Goal: Browse casually: Explore the website without a specific task or goal

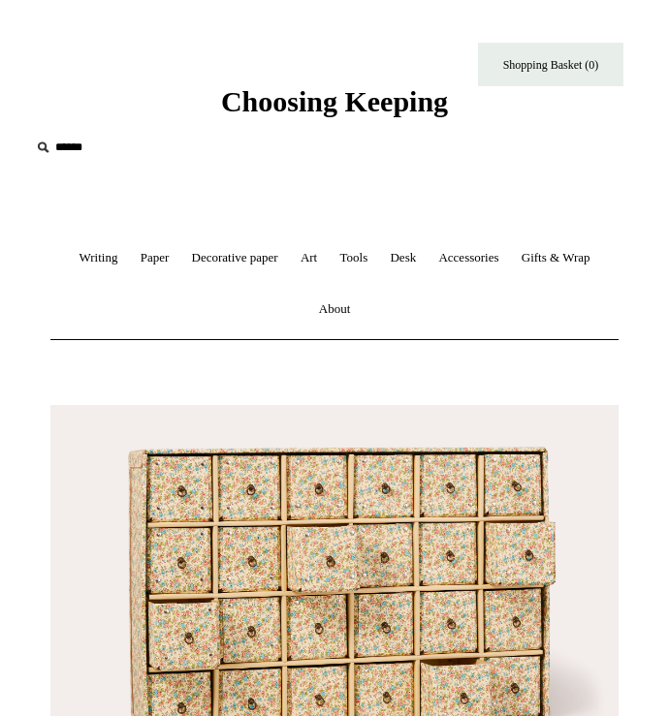
click at [101, 258] on link "Writing +" at bounding box center [98, 258] width 58 height 51
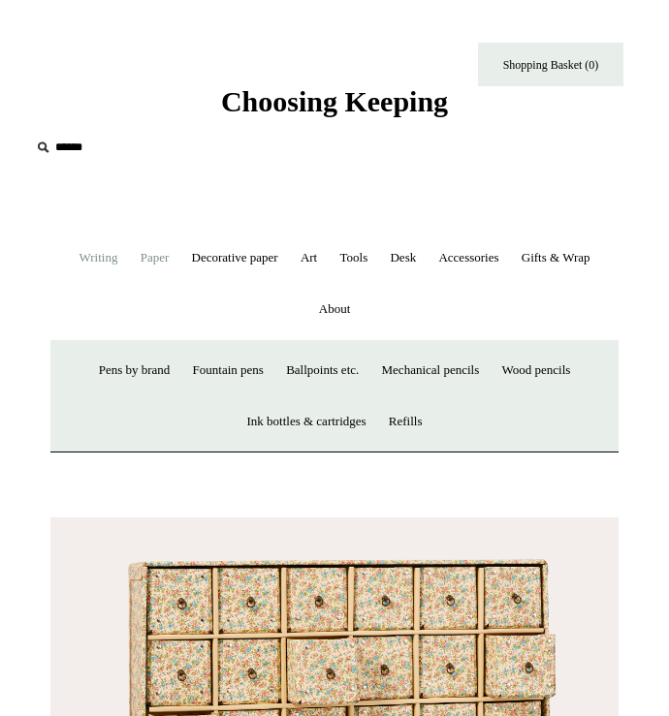
click at [144, 266] on link "Paper +" at bounding box center [155, 258] width 48 height 51
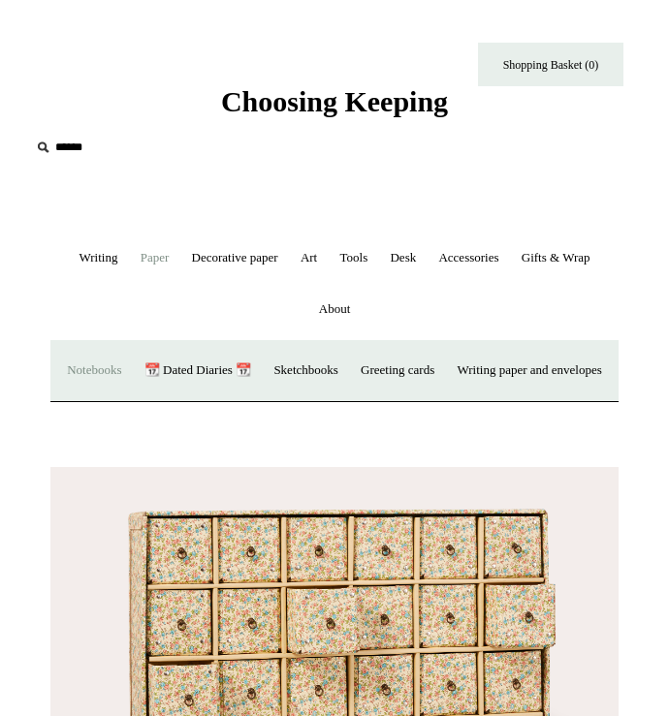
click at [131, 373] on link "Notebooks +" at bounding box center [94, 370] width 74 height 51
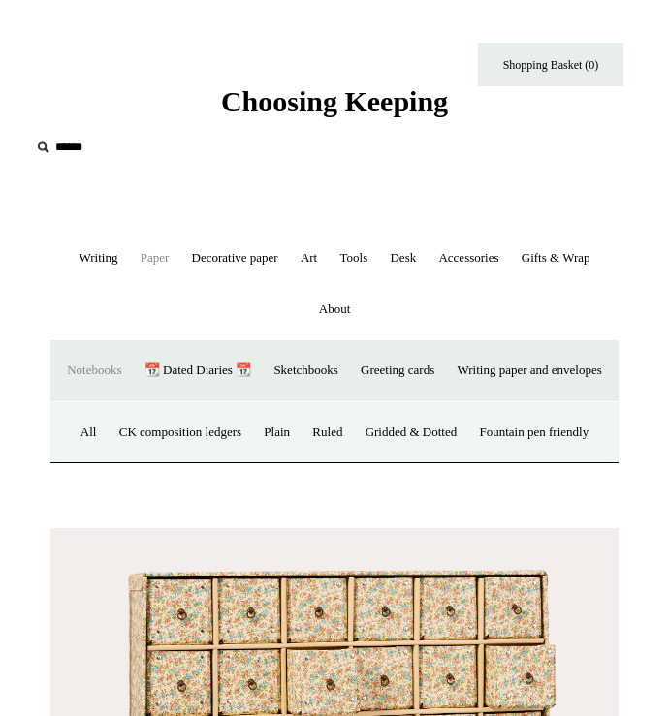
scroll to position [167, 0]
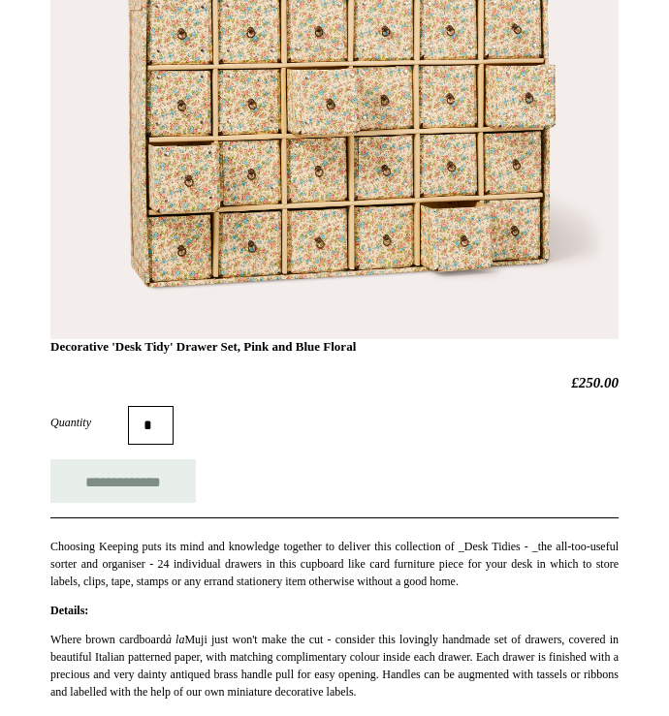
click at [217, 445] on div "Quantity *" at bounding box center [334, 425] width 568 height 39
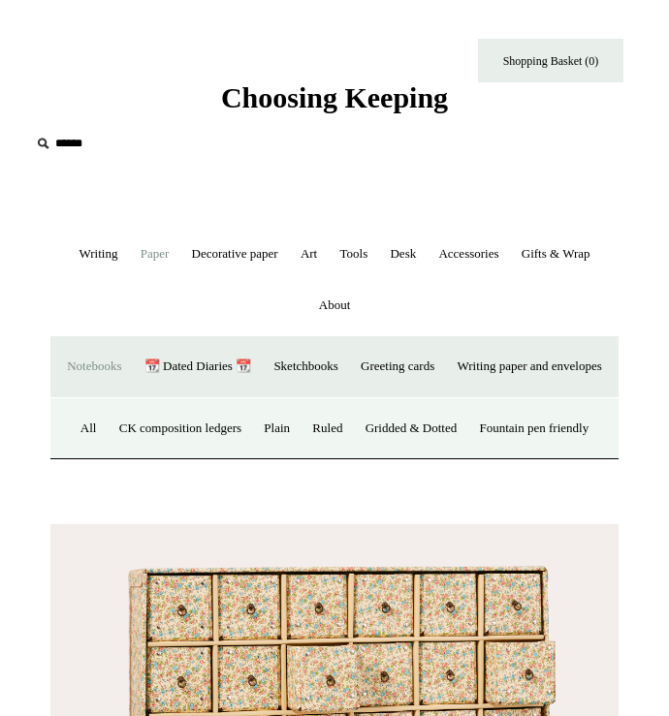
scroll to position [0, 0]
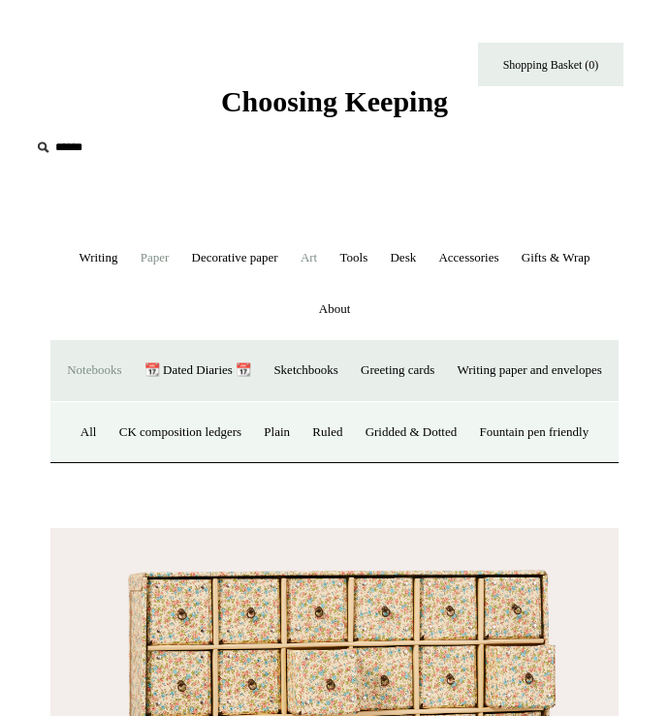
click at [297, 272] on link "Art +" at bounding box center [309, 258] width 36 height 51
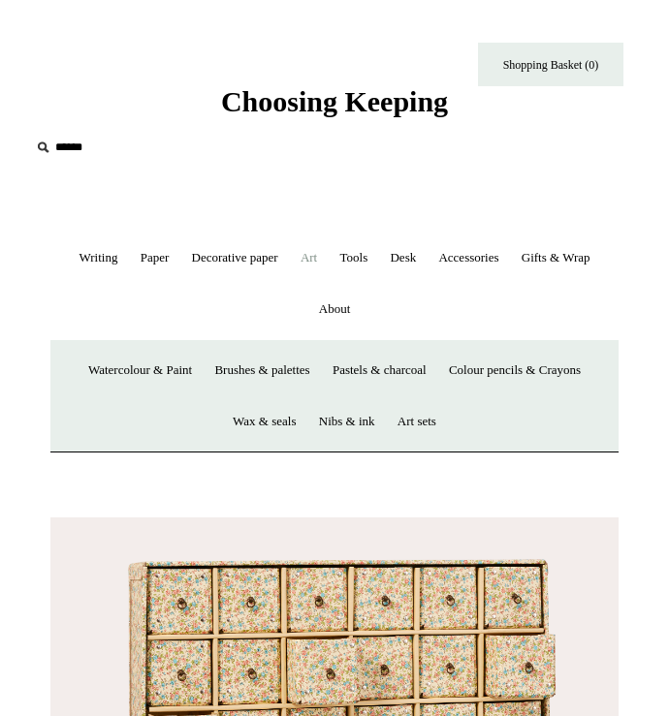
click at [297, 272] on link "Art -" at bounding box center [309, 258] width 36 height 51
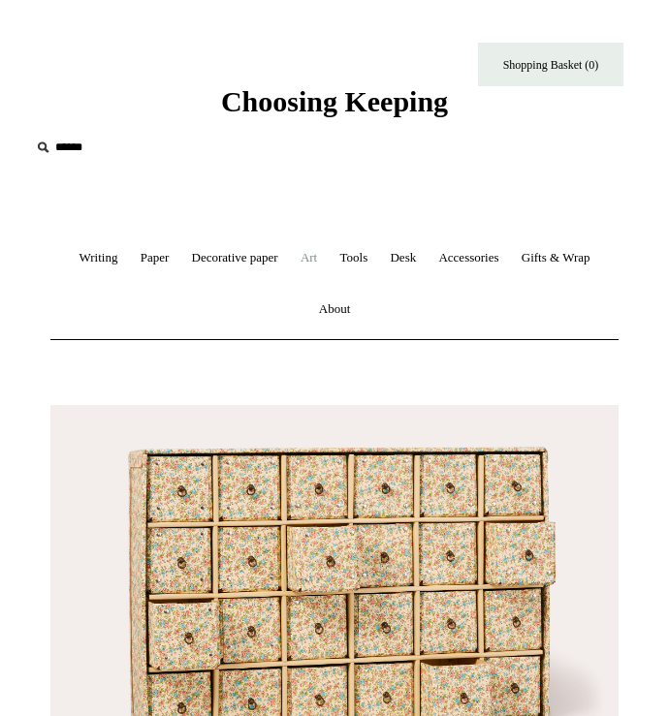
click at [297, 272] on link "Art +" at bounding box center [309, 258] width 36 height 51
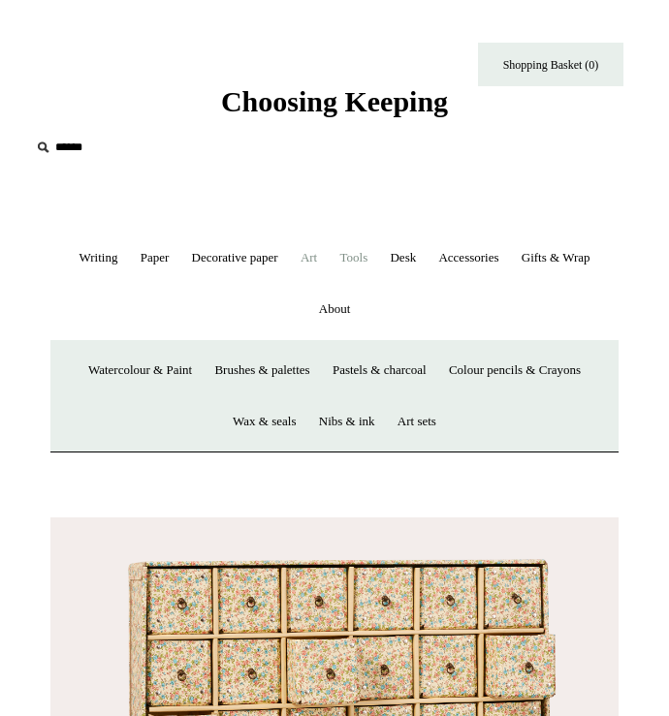
click at [372, 262] on link "Tools +" at bounding box center [353, 258] width 47 height 51
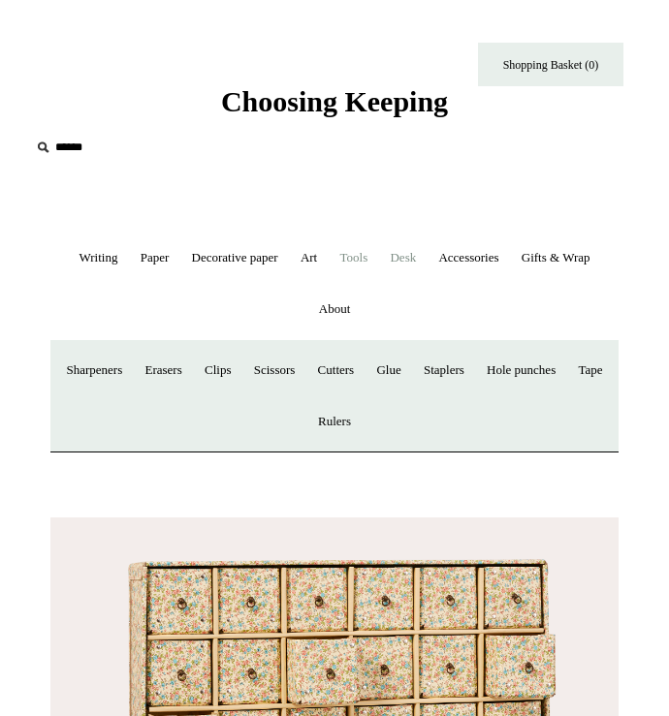
click at [417, 265] on link "Desk +" at bounding box center [403, 258] width 46 height 51
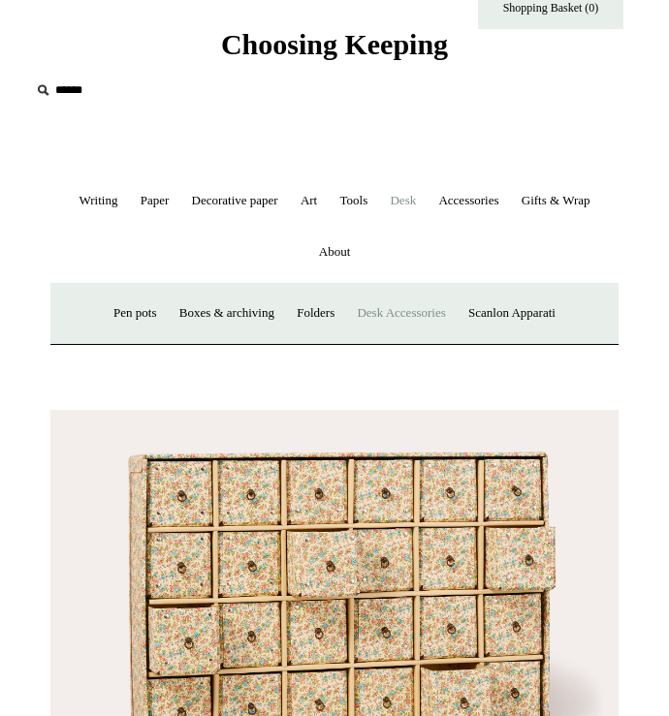
scroll to position [58, 0]
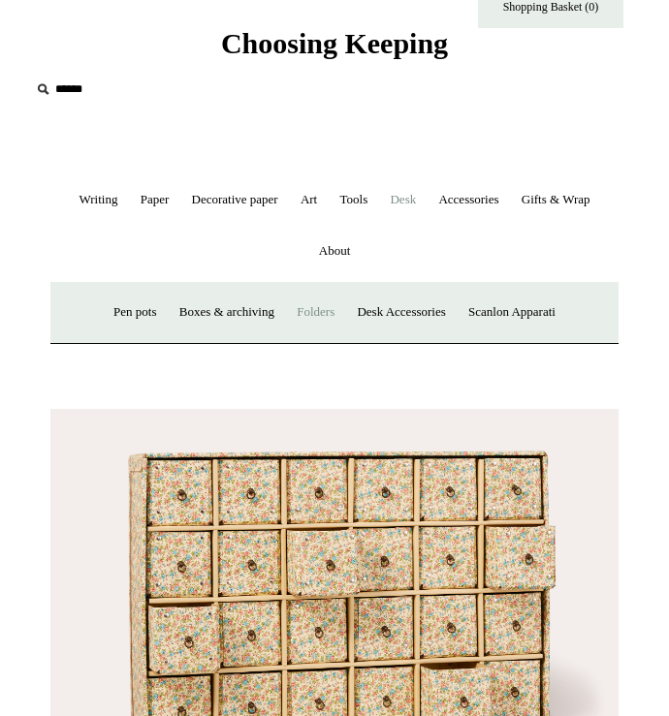
click at [330, 315] on link "Folders" at bounding box center [315, 312] width 57 height 51
click at [419, 300] on link "Desk Accessories" at bounding box center [401, 312] width 108 height 51
click at [240, 332] on link "Boxes & archiving" at bounding box center [227, 312] width 114 height 51
click at [480, 205] on link "Accessories +" at bounding box center [467, 199] width 79 height 51
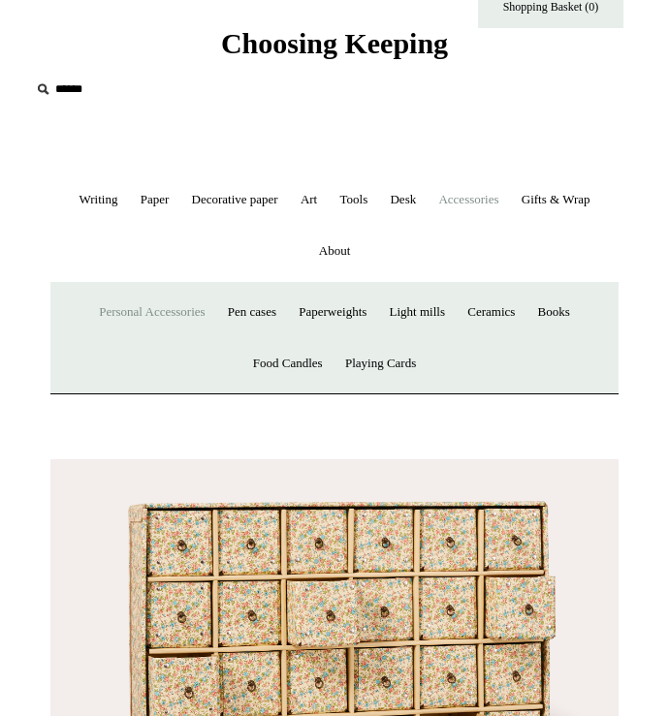
click at [164, 313] on link "Personal Accessories +" at bounding box center [151, 312] width 125 height 51
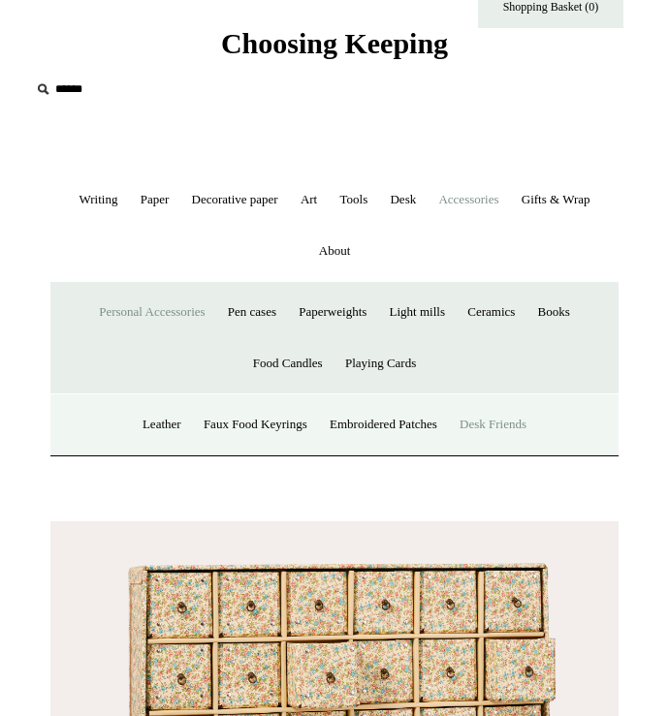
click at [489, 425] on link "Desk Friends" at bounding box center [493, 424] width 86 height 51
click at [234, 308] on link "Pen cases" at bounding box center [252, 312] width 68 height 51
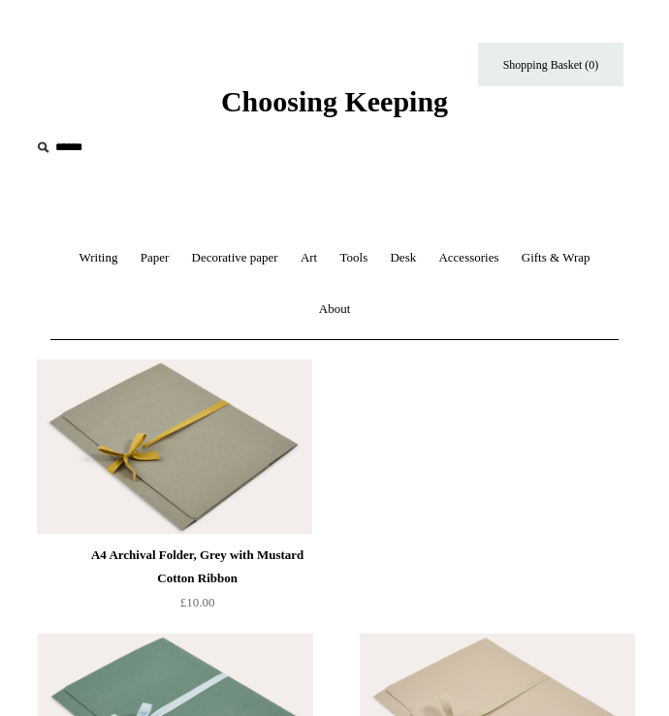
scroll to position [1305, 0]
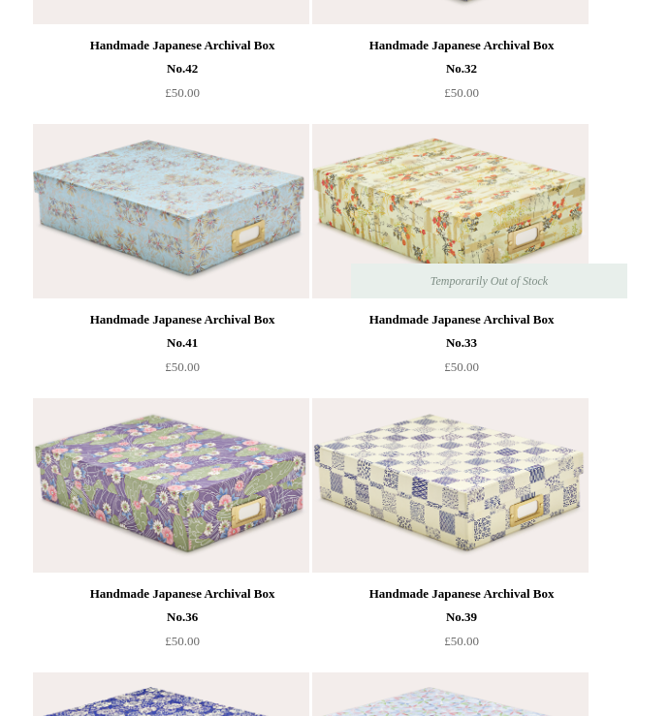
scroll to position [3233, 0]
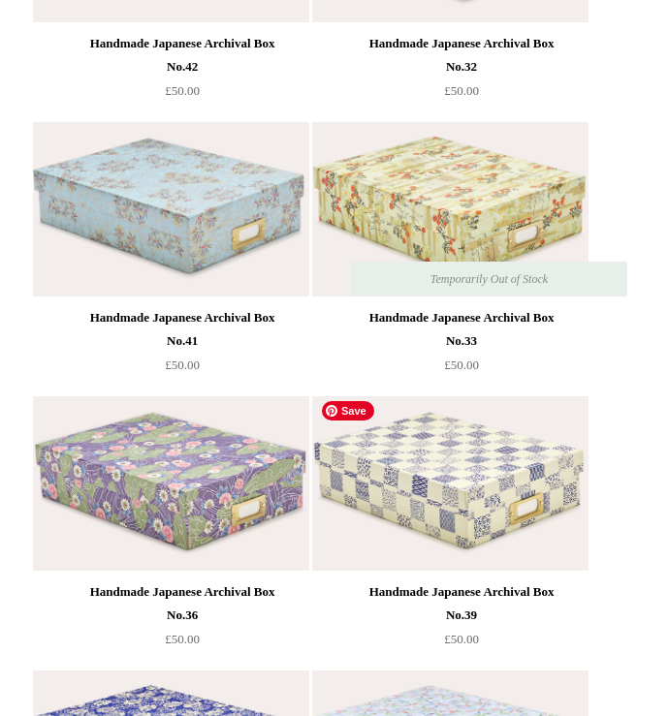
click at [538, 472] on img at bounding box center [449, 483] width 275 height 174
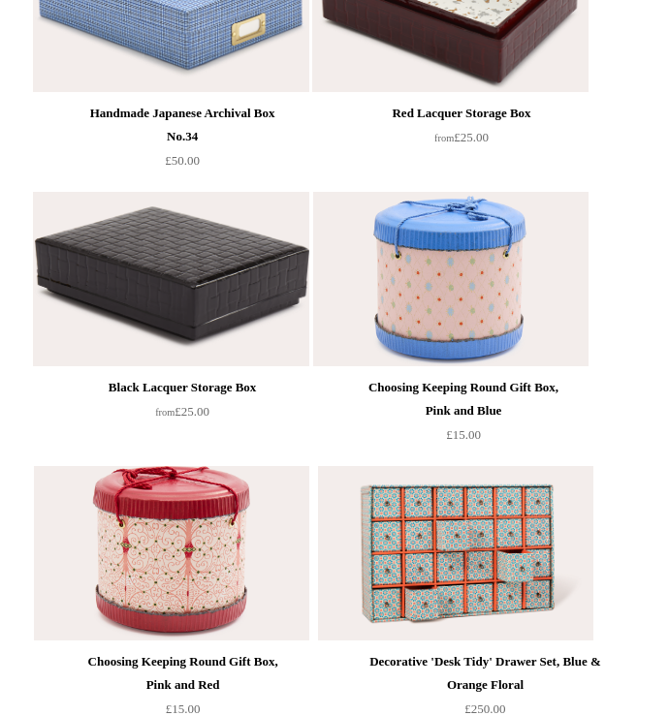
scroll to position [4568, 0]
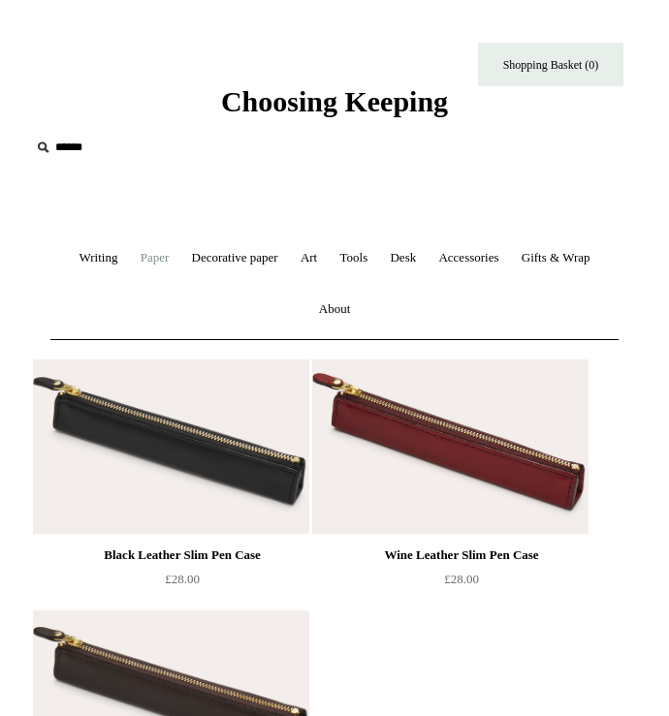
click at [131, 251] on link "Paper +" at bounding box center [155, 258] width 48 height 51
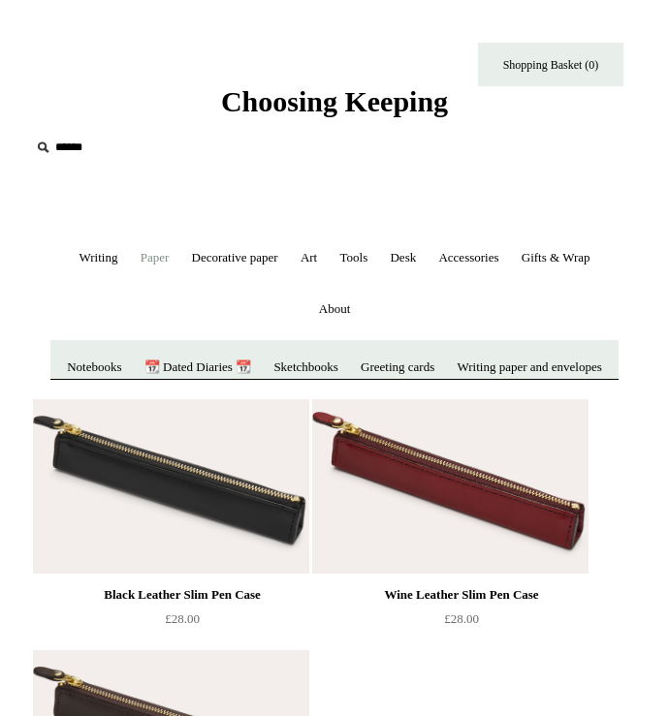
click at [131, 251] on link "Paper -" at bounding box center [155, 258] width 48 height 51
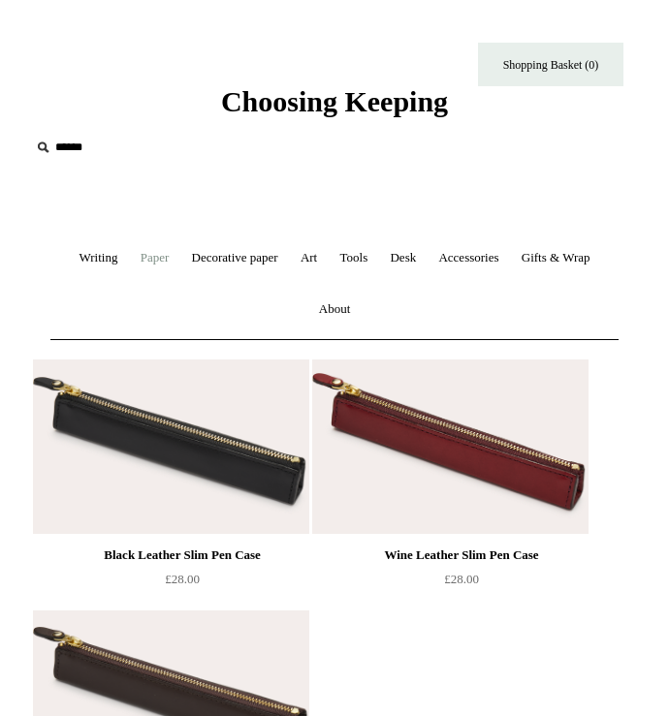
click at [131, 251] on link "Paper +" at bounding box center [155, 258] width 48 height 51
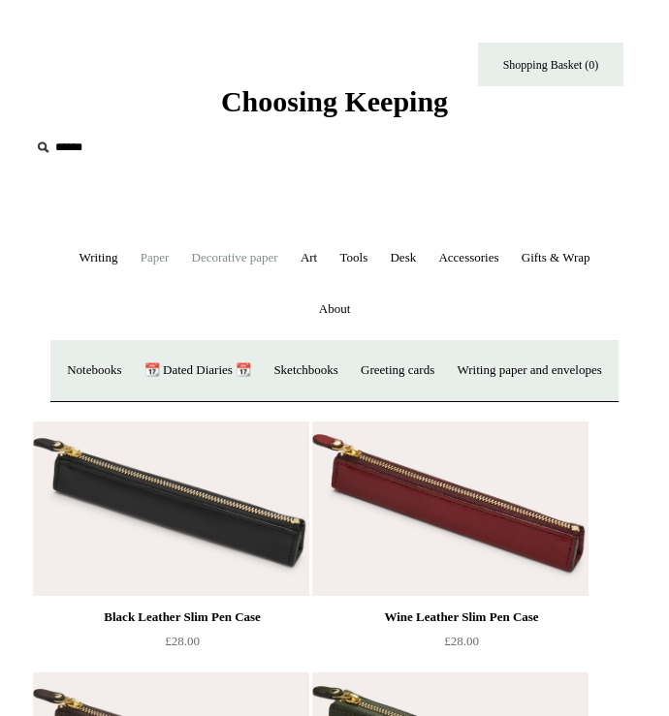
click at [201, 260] on link "Decorative paper +" at bounding box center [235, 258] width 106 height 51
click at [304, 365] on link "Marbled" at bounding box center [273, 370] width 62 height 51
click at [426, 374] on link "[PERSON_NAME]" at bounding box center [366, 370] width 119 height 51
click at [371, 245] on link "Tools +" at bounding box center [353, 258] width 47 height 51
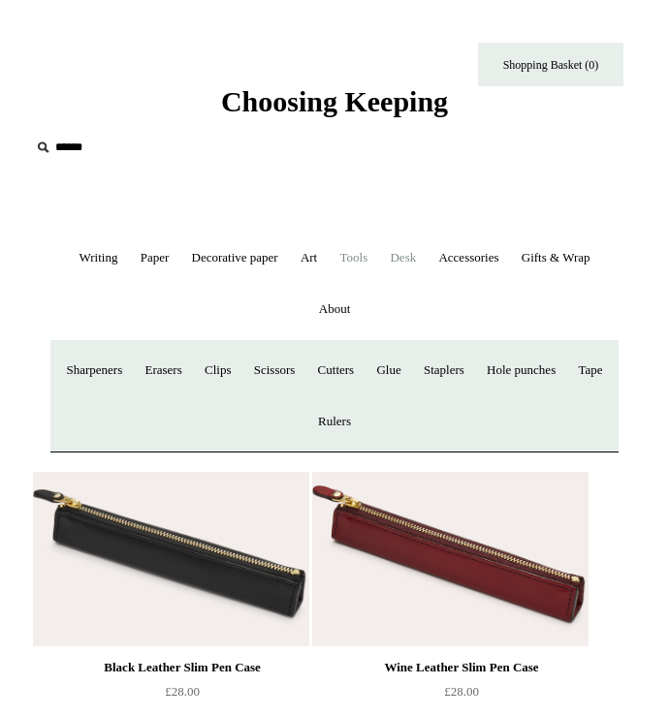
click at [425, 264] on link "Desk +" at bounding box center [403, 258] width 46 height 51
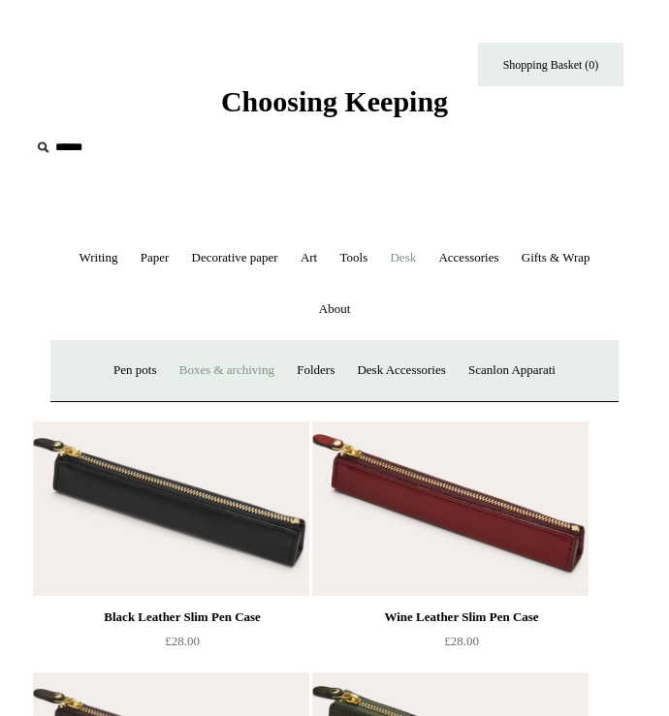
click at [238, 366] on link "Boxes & archiving" at bounding box center [227, 370] width 114 height 51
click at [403, 370] on link "Desk Accessories" at bounding box center [401, 370] width 108 height 51
click at [475, 267] on link "Accessories +" at bounding box center [467, 258] width 79 height 51
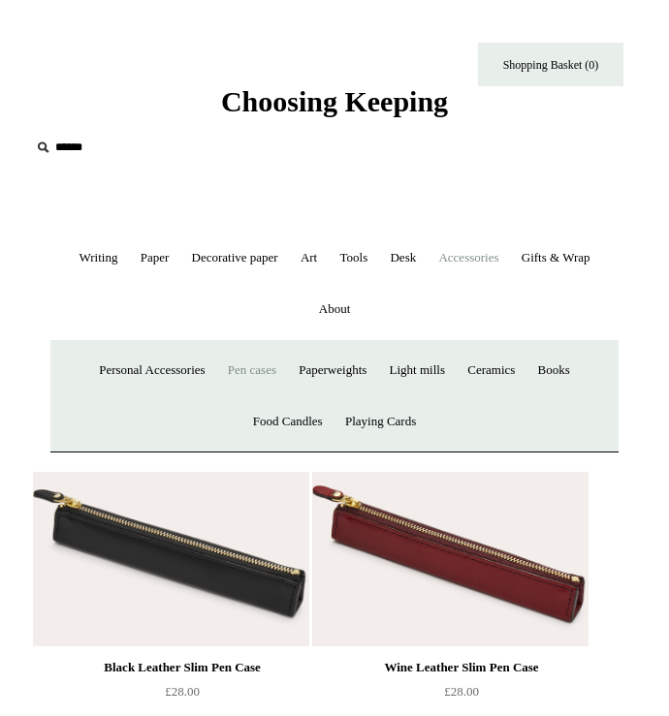
scroll to position [110, 0]
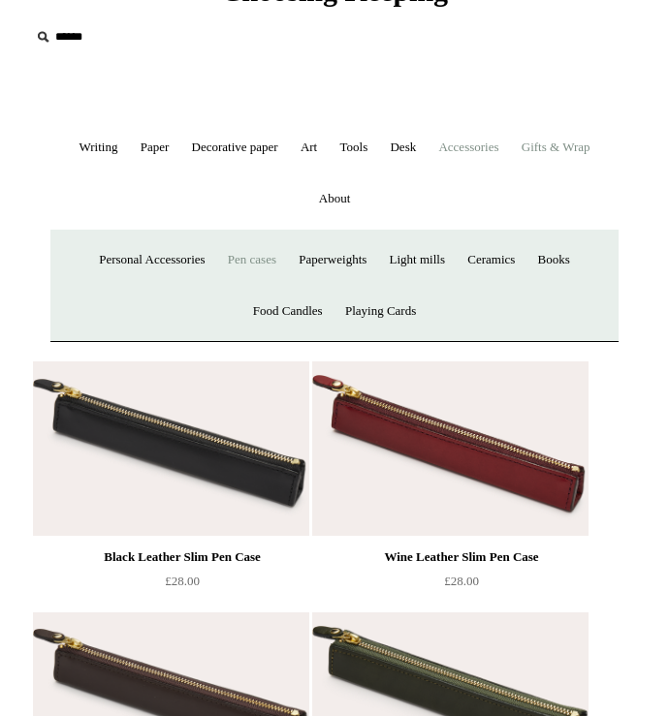
click at [586, 156] on link "Gifts & Wrap +" at bounding box center [556, 147] width 88 height 51
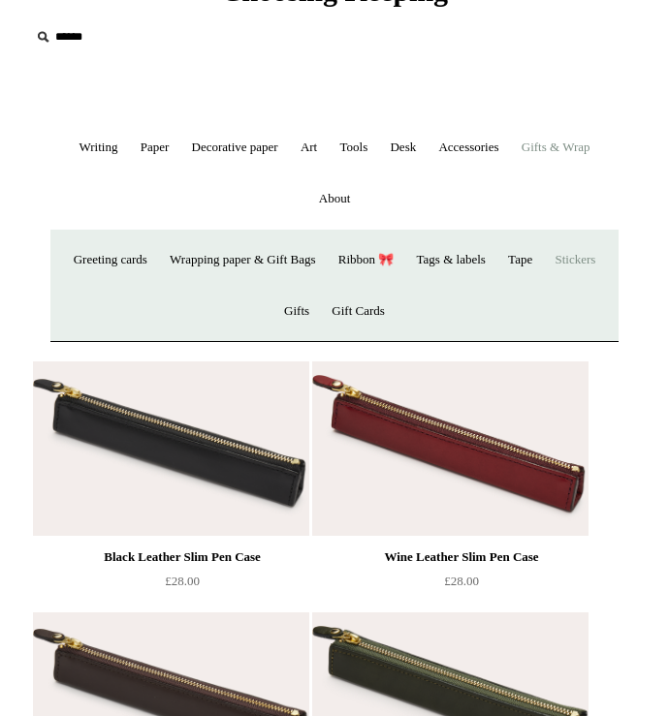
click at [545, 286] on link "Stickers" at bounding box center [575, 260] width 60 height 51
click at [319, 325] on link "Gifts +" at bounding box center [296, 311] width 45 height 51
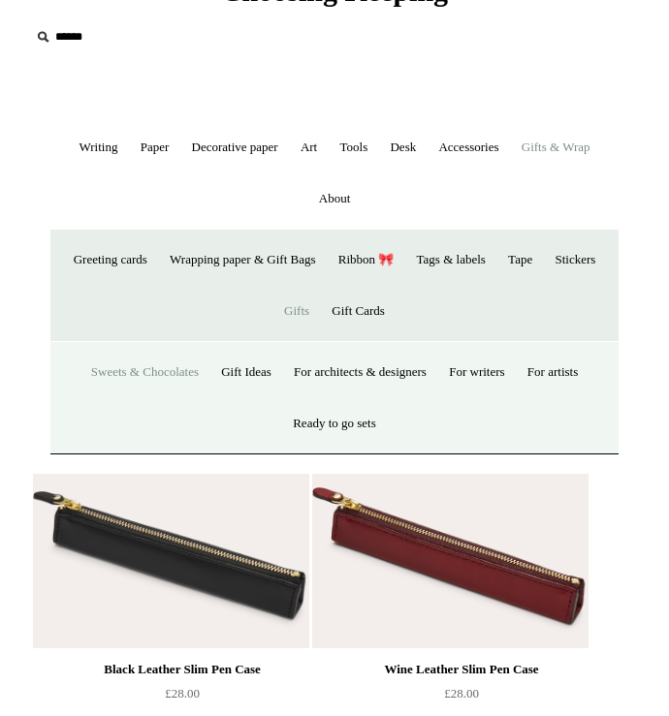
click at [174, 368] on link "Sweets & Chocolates" at bounding box center [144, 372] width 127 height 51
click at [227, 372] on link "Gift Ideas" at bounding box center [246, 372] width 70 height 51
click at [356, 379] on link "For architects & designers" at bounding box center [360, 372] width 152 height 51
click at [485, 367] on link "For writers" at bounding box center [476, 372] width 75 height 51
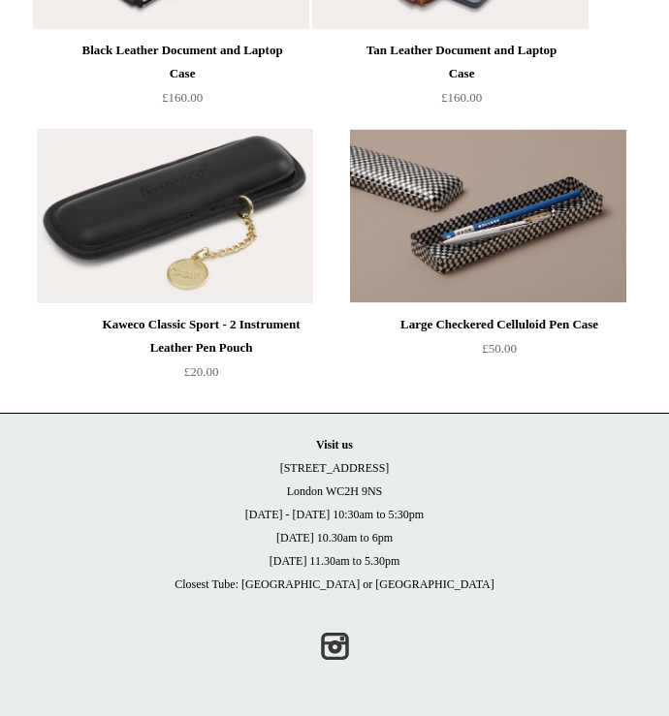
scroll to position [3921, 0]
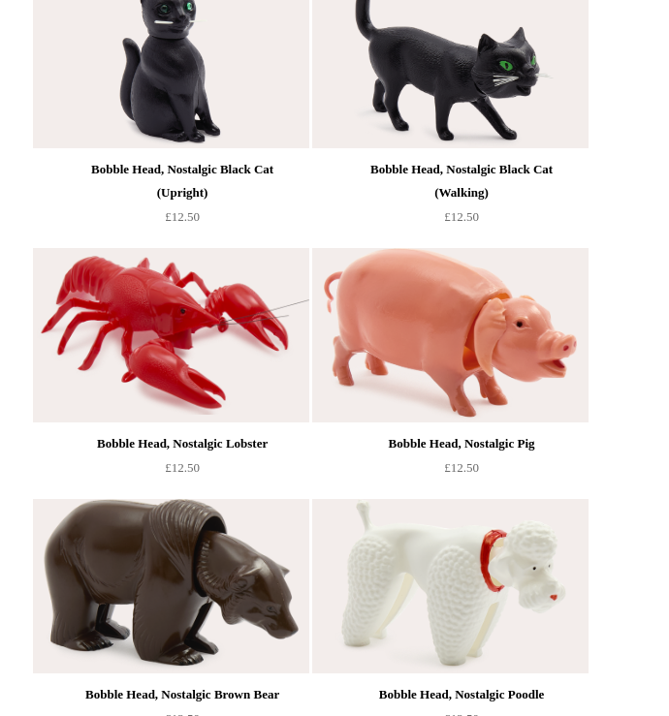
scroll to position [890, 0]
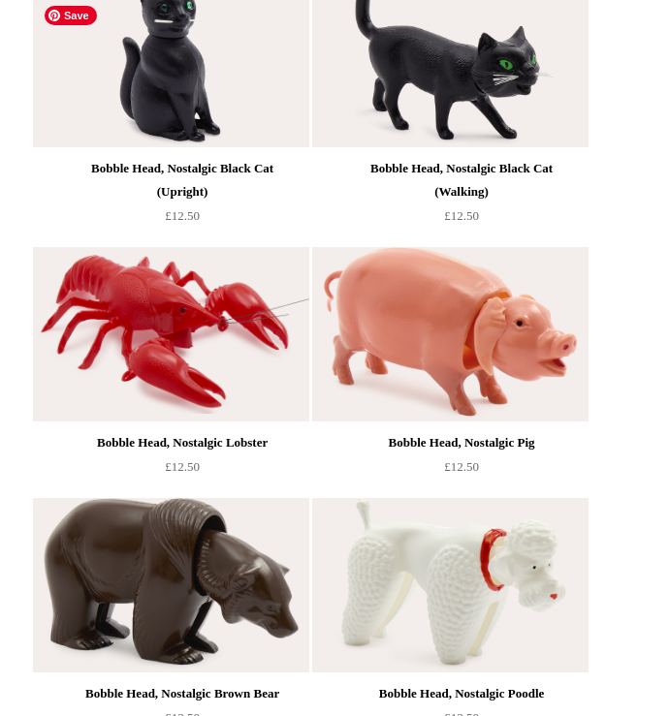
click at [265, 85] on img at bounding box center [170, 60] width 275 height 174
click at [425, 86] on img at bounding box center [449, 60] width 275 height 174
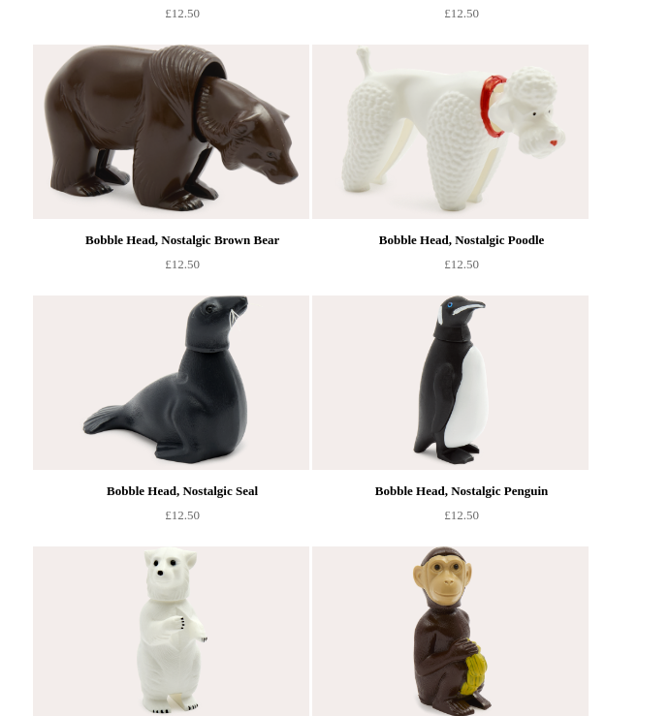
scroll to position [1350, 0]
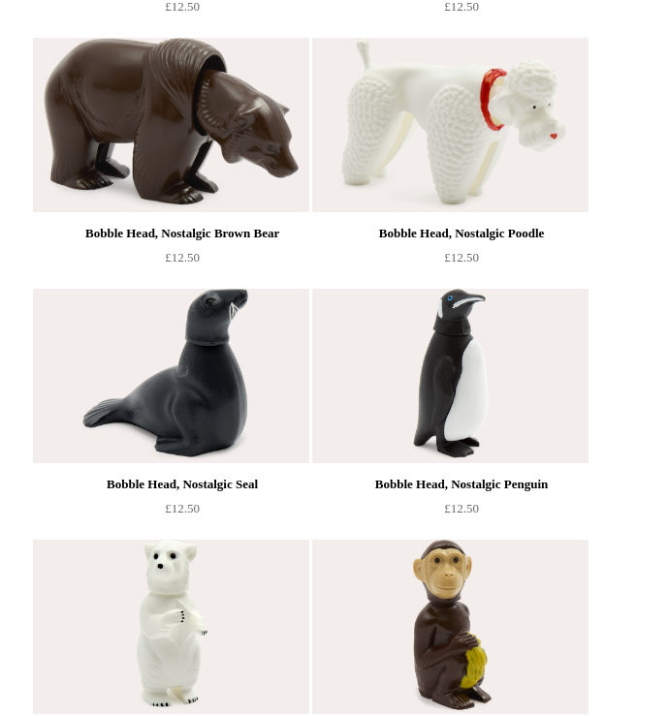
click at [551, 240] on link "Bobble Head, Nostalgic Poodle £12.50" at bounding box center [461, 240] width 220 height 57
click at [517, 432] on img at bounding box center [449, 376] width 275 height 174
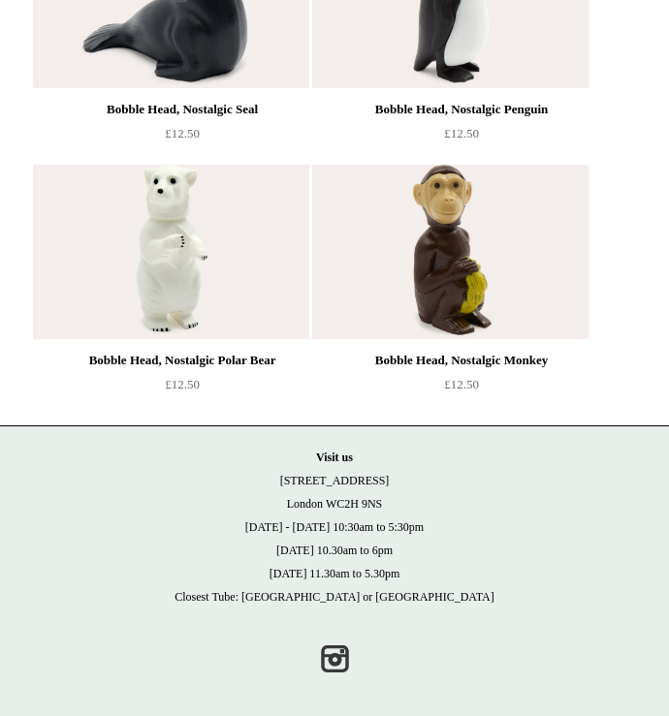
scroll to position [1738, 0]
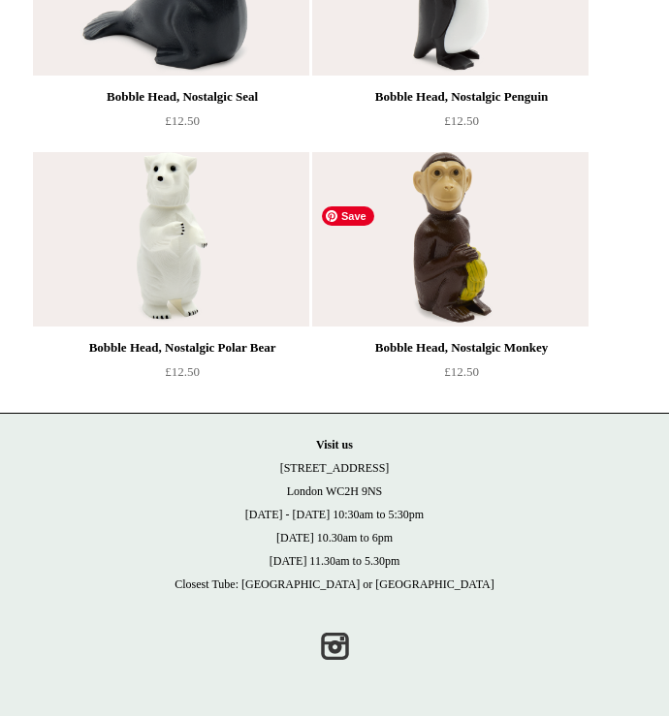
click at [488, 293] on img at bounding box center [449, 239] width 275 height 174
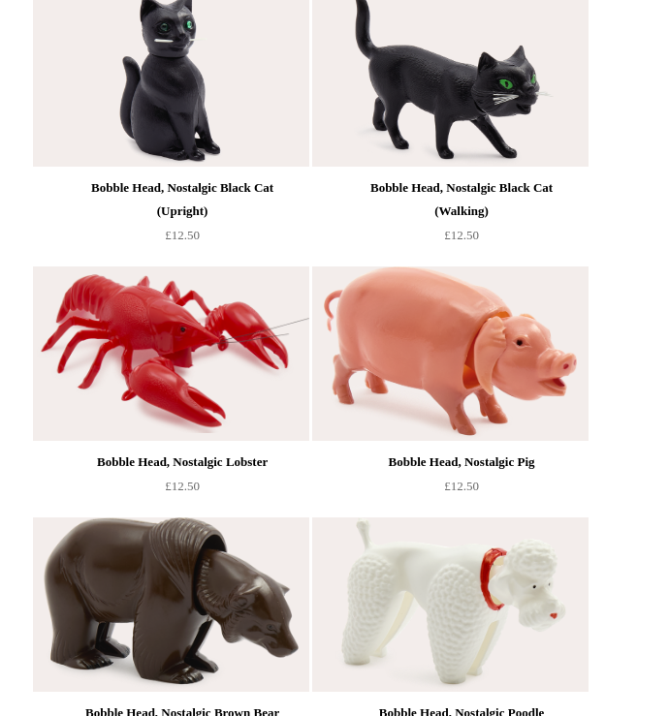
scroll to position [0, 0]
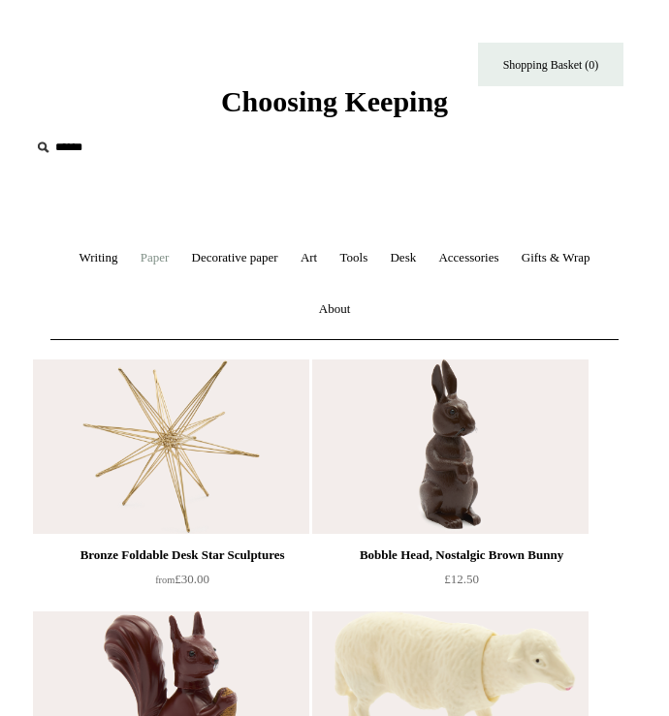
click at [140, 261] on link "Paper +" at bounding box center [155, 258] width 48 height 51
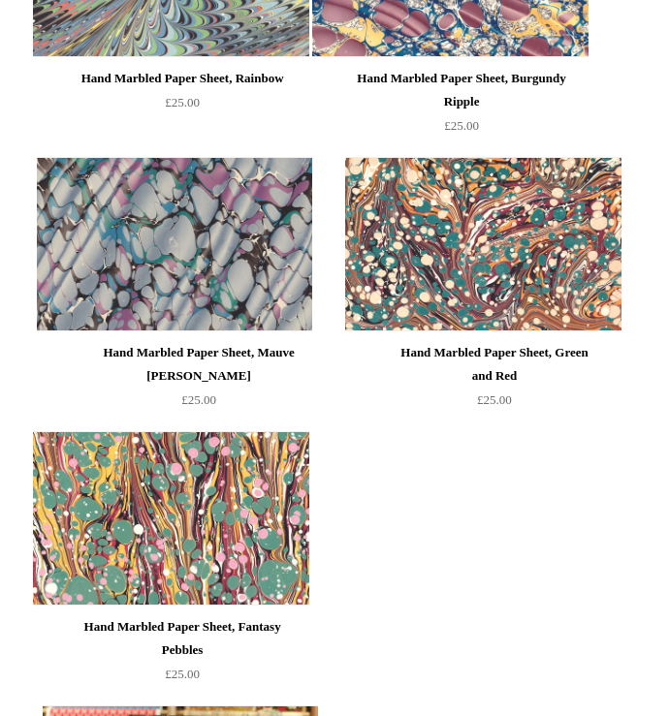
scroll to position [1052, 0]
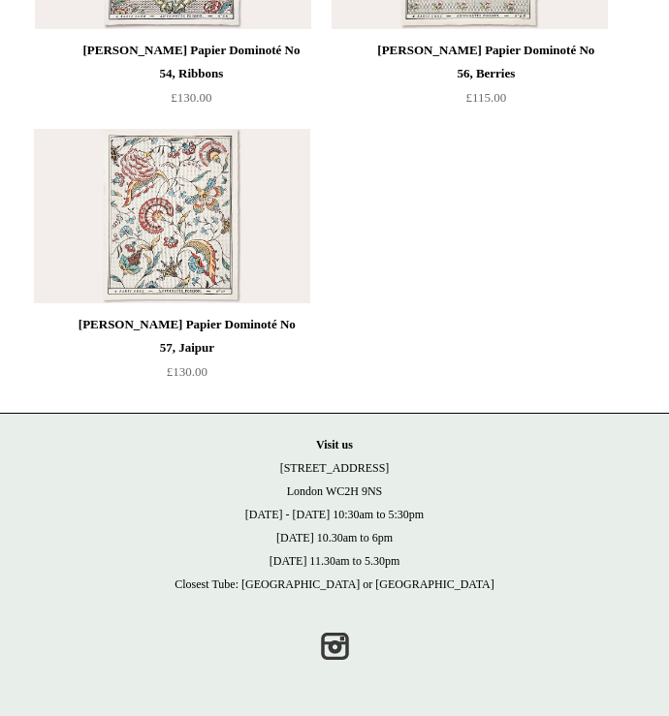
scroll to position [3790, 0]
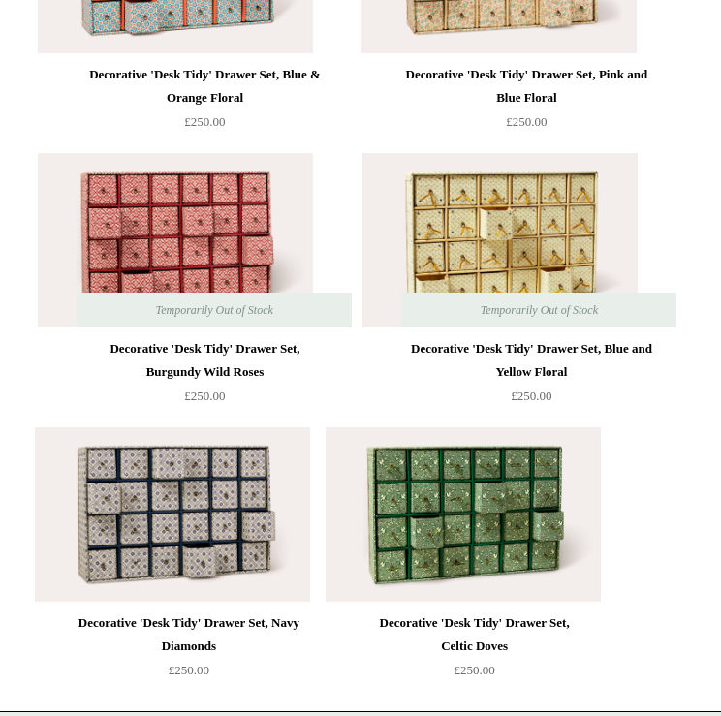
scroll to position [5441, 0]
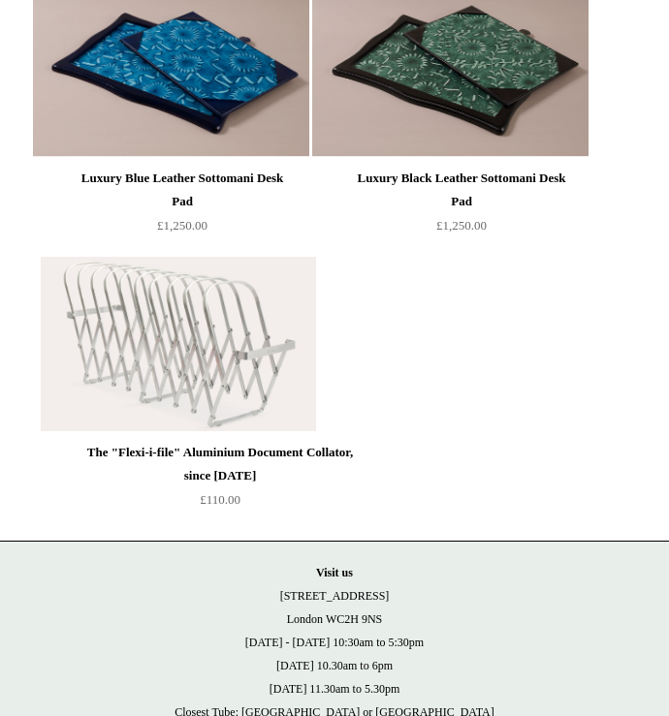
scroll to position [504, 0]
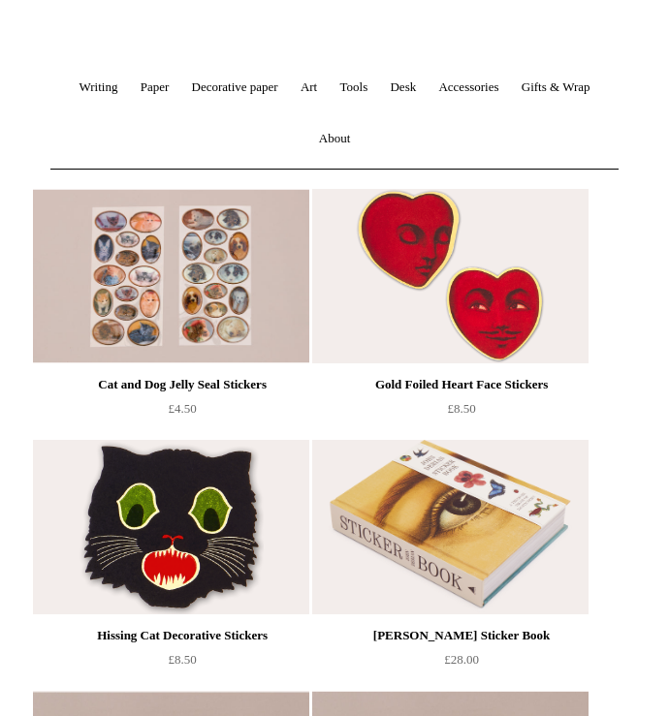
scroll to position [172, 0]
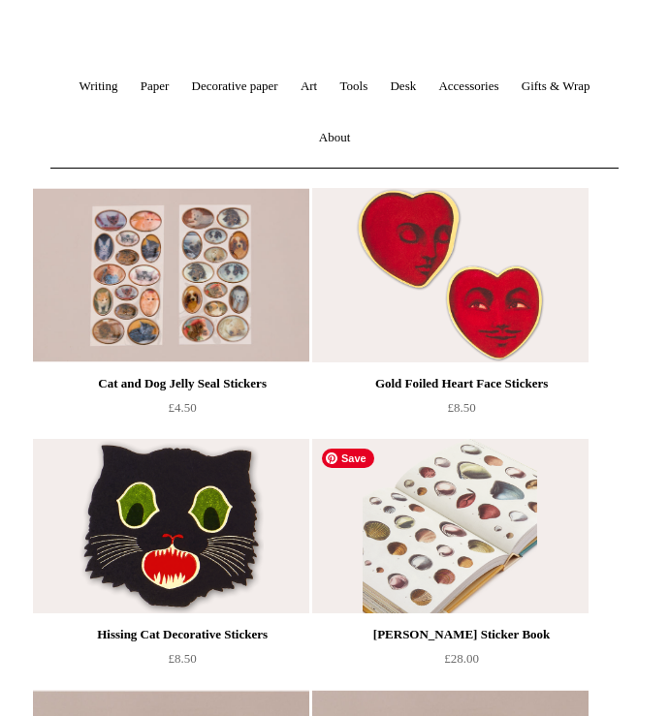
click at [519, 543] on img at bounding box center [449, 526] width 275 height 174
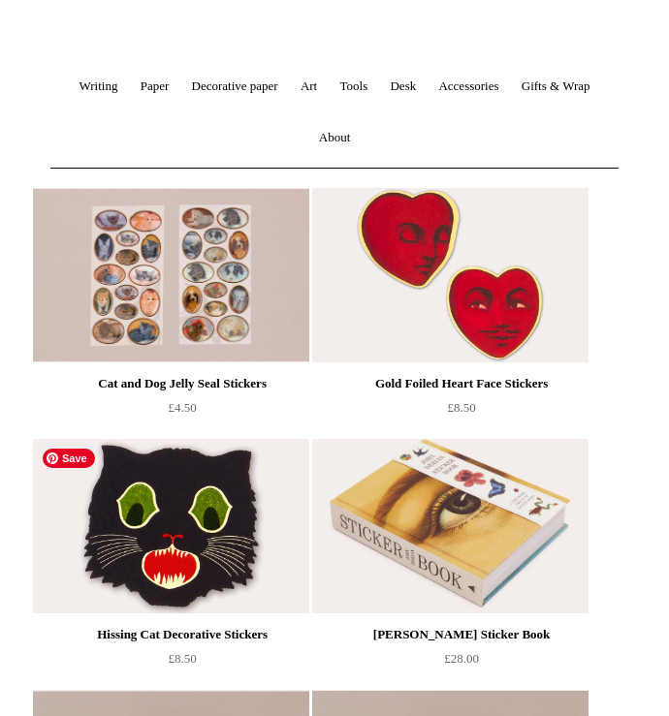
click at [236, 514] on img at bounding box center [170, 526] width 275 height 174
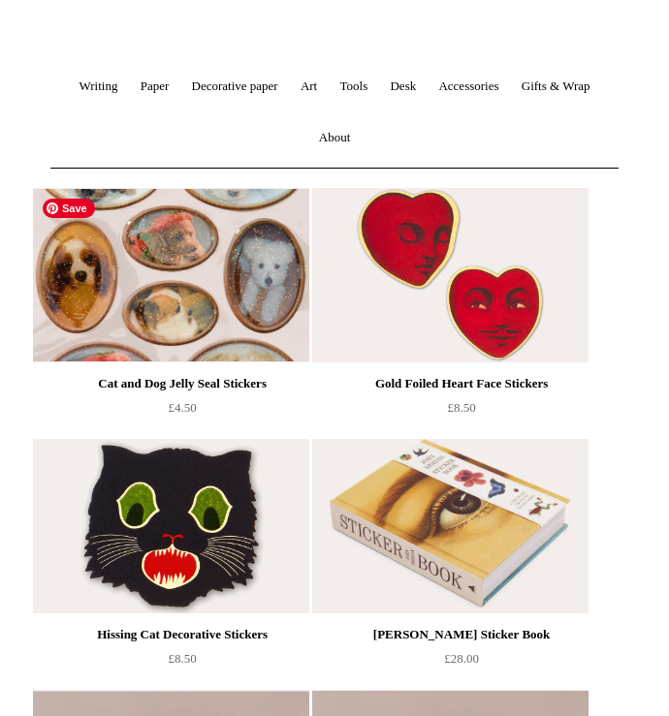
click at [247, 312] on img at bounding box center [170, 275] width 275 height 174
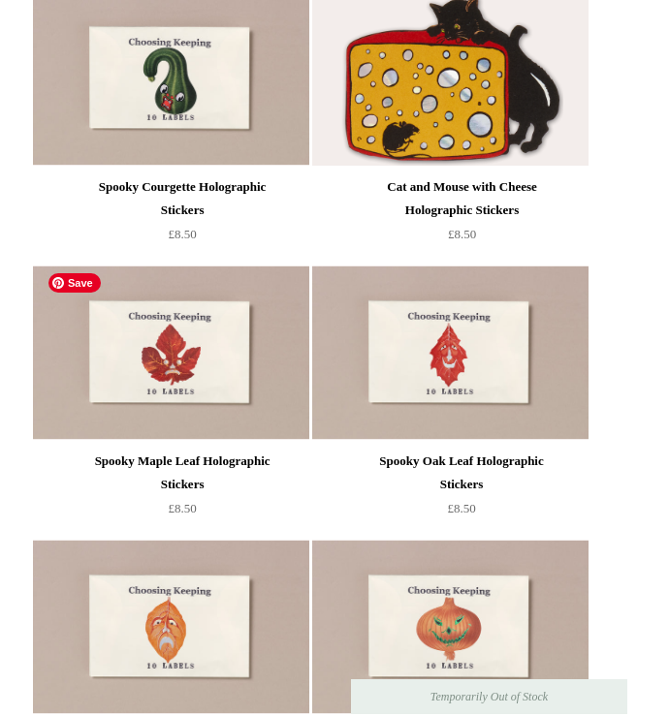
scroll to position [1405, 0]
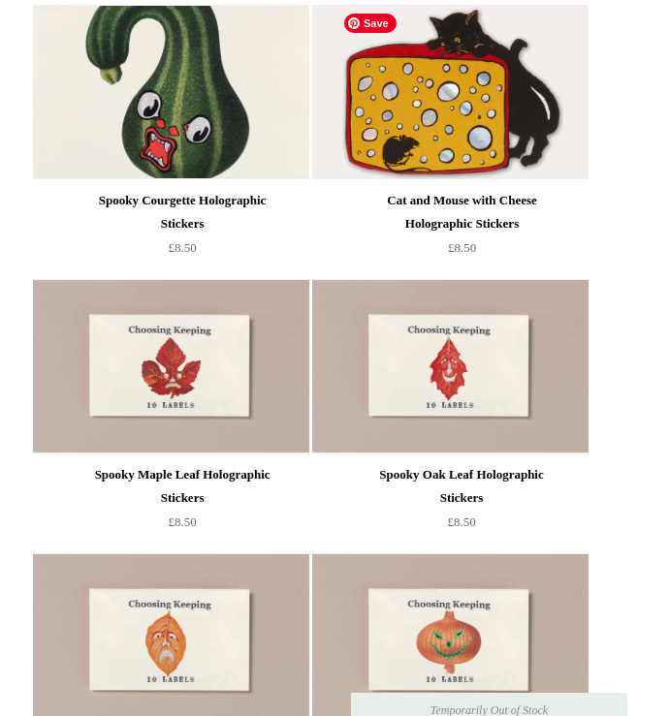
click at [308, 171] on img at bounding box center [170, 92] width 275 height 174
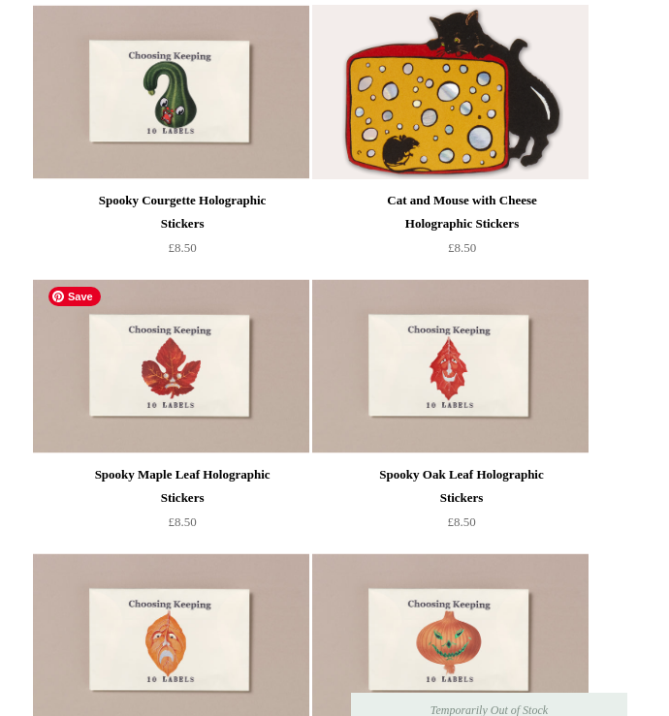
click at [312, 179] on img at bounding box center [449, 92] width 275 height 174
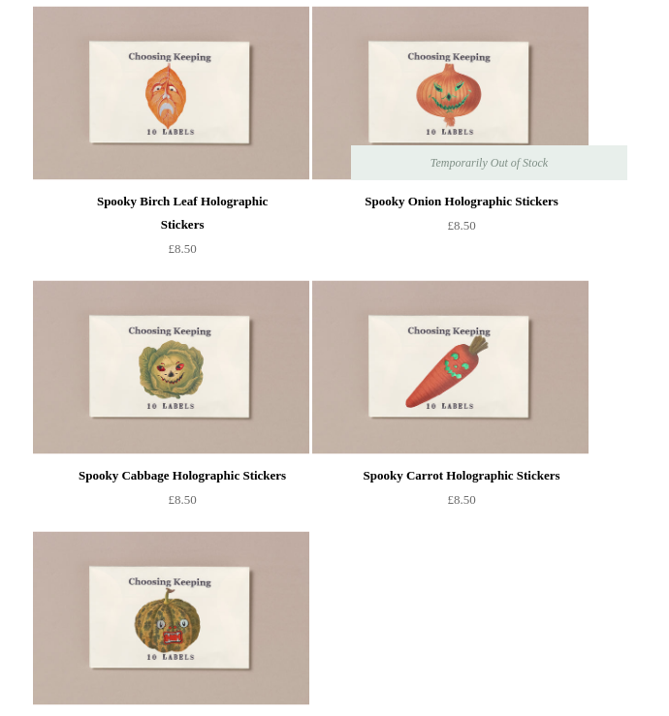
scroll to position [1954, 0]
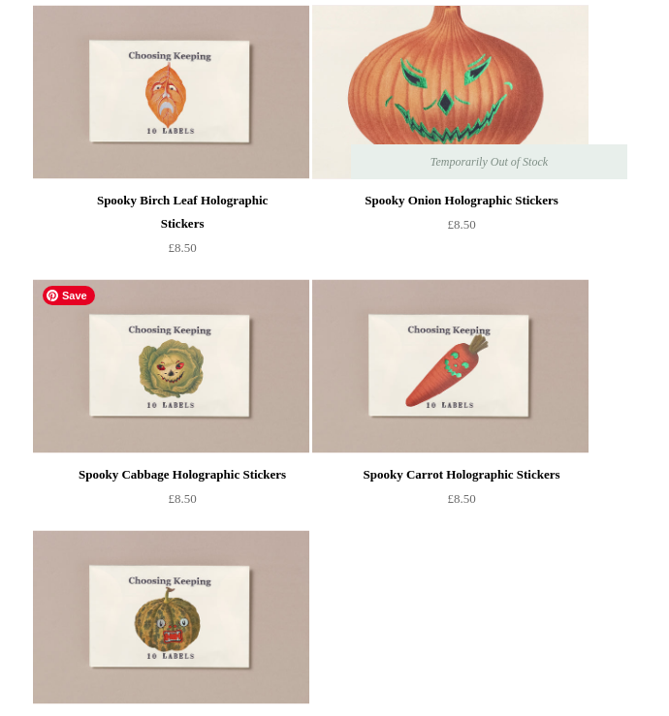
click at [312, 179] on img at bounding box center [449, 92] width 275 height 174
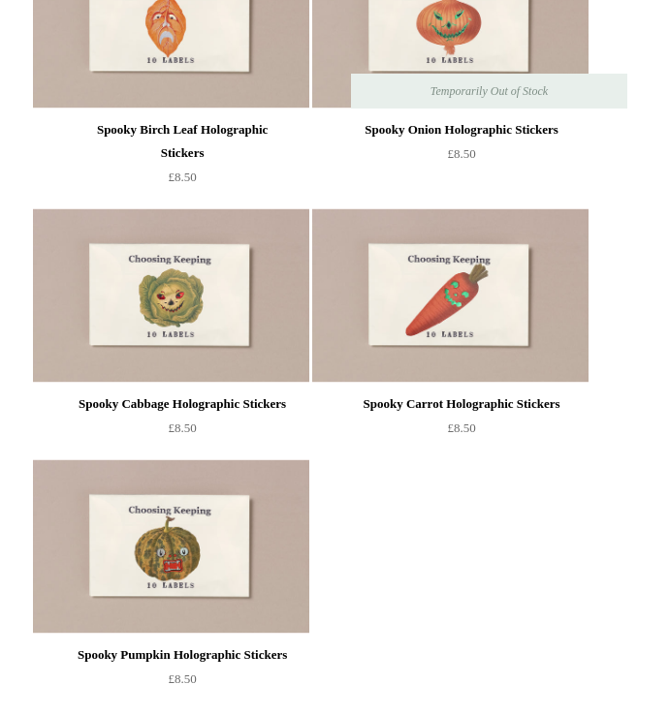
scroll to position [1417, 0]
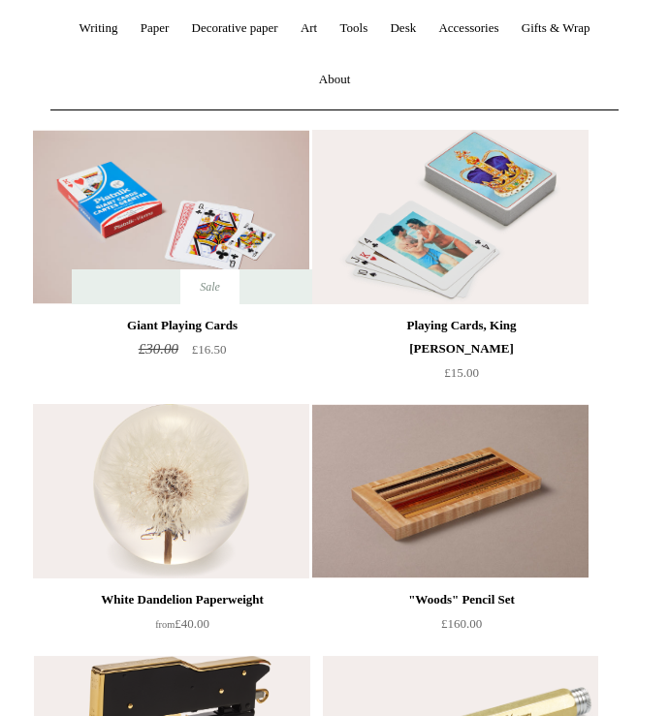
scroll to position [233, 0]
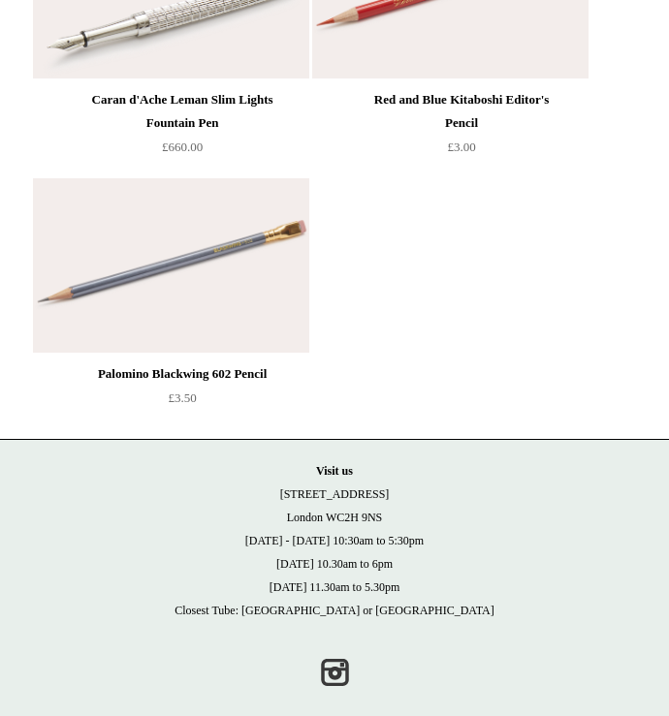
scroll to position [2015, 0]
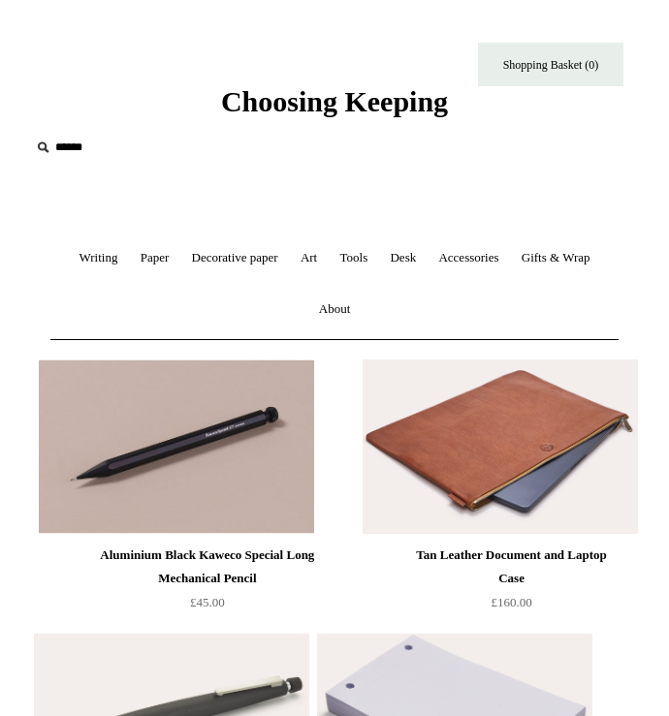
scroll to position [400, 0]
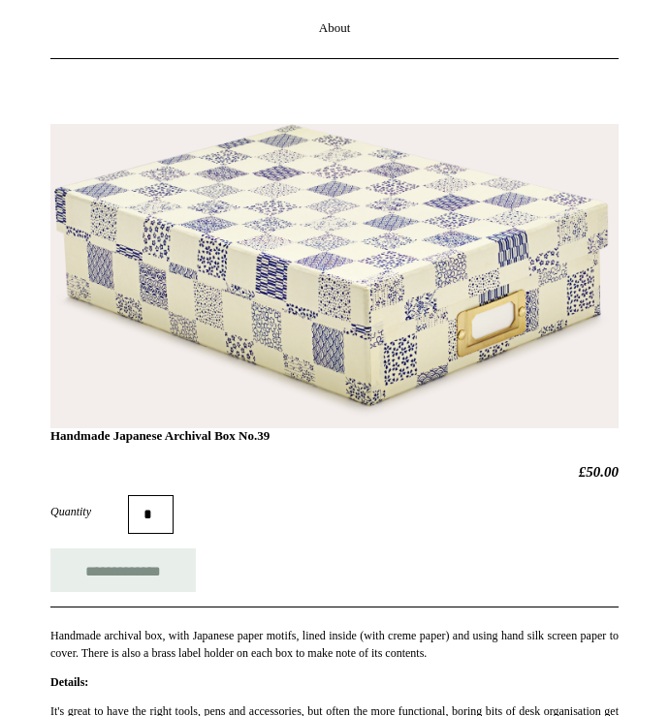
scroll to position [280, 0]
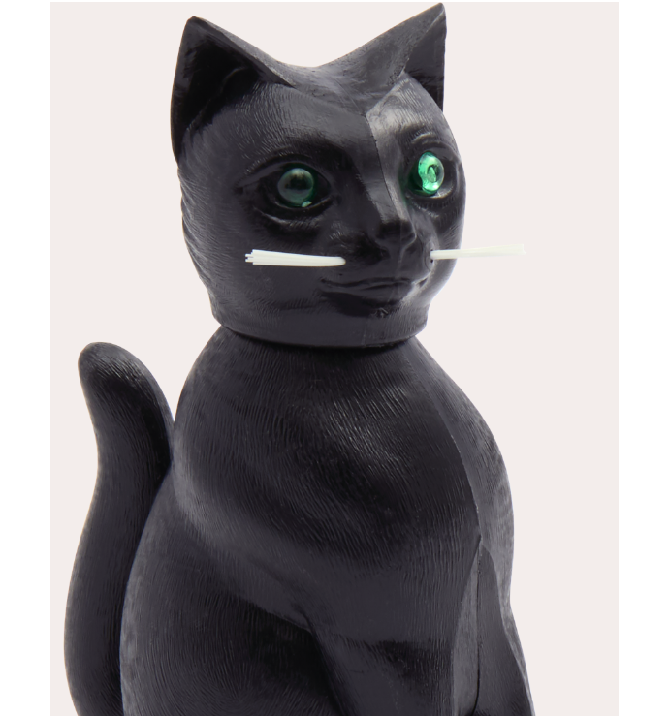
scroll to position [334, 0]
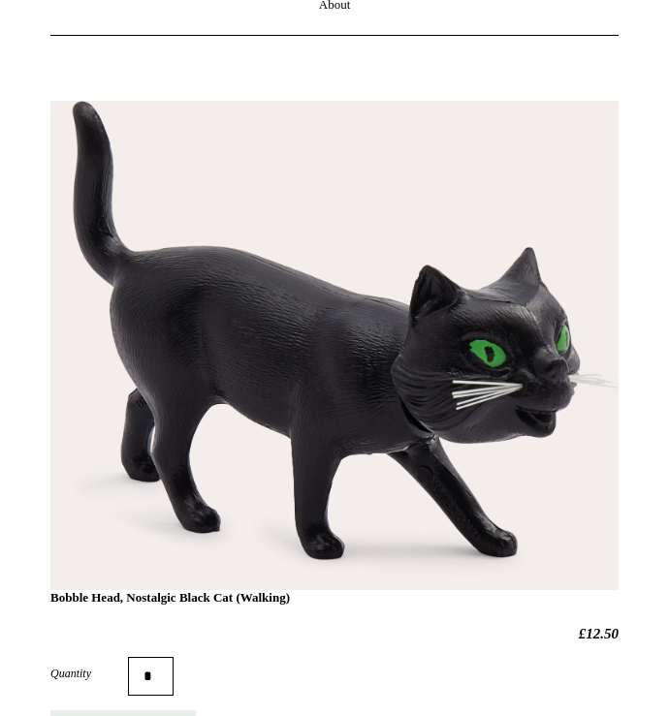
scroll to position [377, 0]
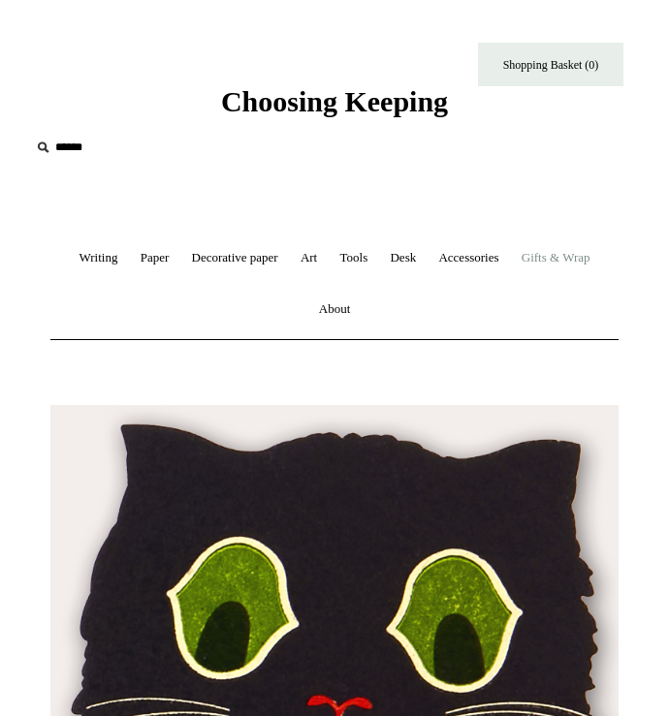
click at [550, 265] on link "Gifts & Wrap +" at bounding box center [556, 258] width 88 height 51
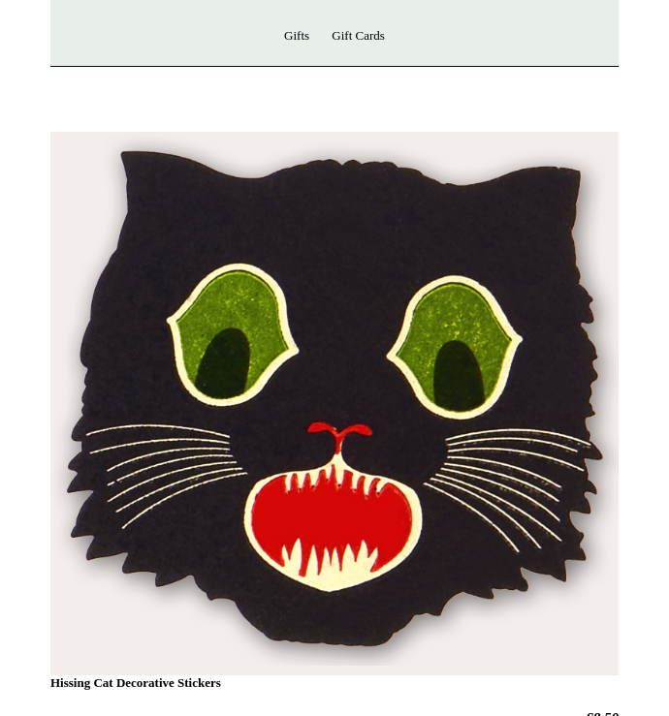
scroll to position [379, 0]
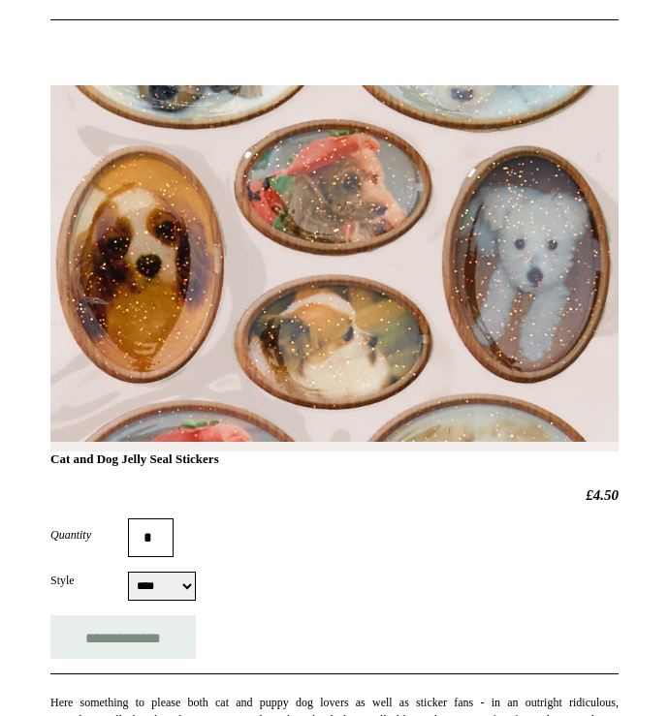
scroll to position [191, 0]
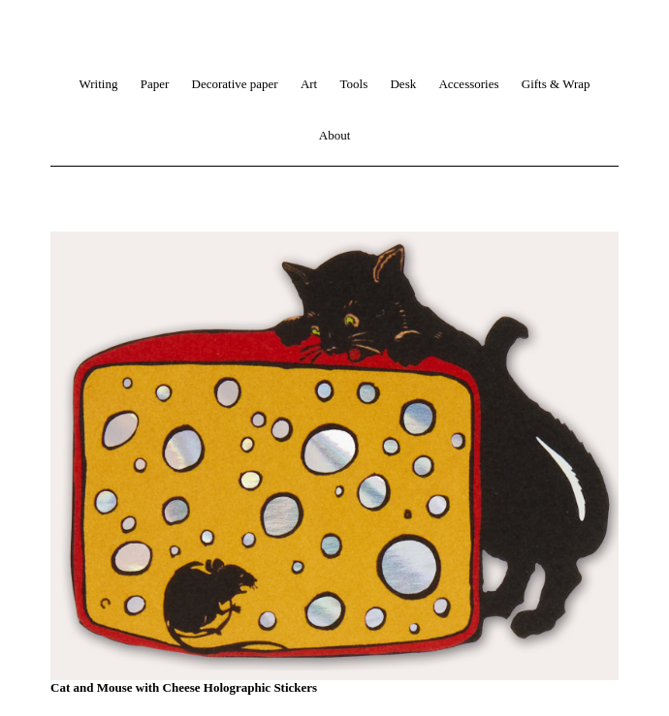
scroll to position [173, 0]
